Goal: Find specific page/section: Find specific page/section

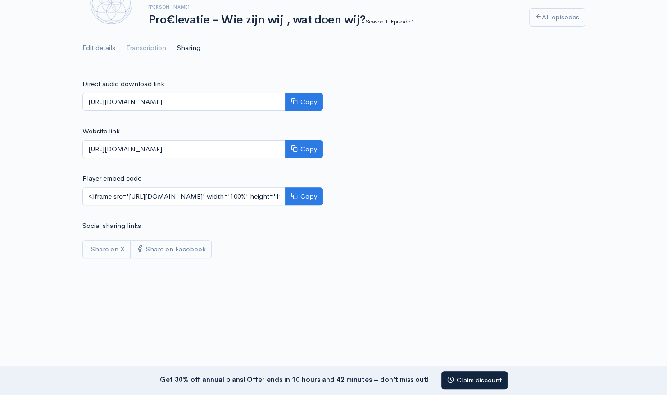
click at [92, 46] on link "Edit details" at bounding box center [98, 48] width 33 height 32
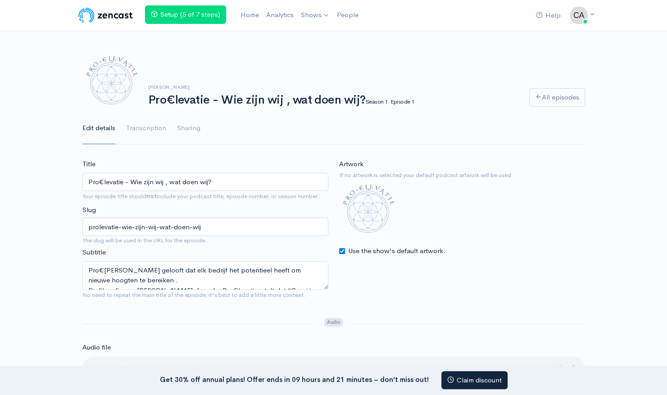
click at [366, 207] on img at bounding box center [368, 212] width 58 height 58
